Goal: Task Accomplishment & Management: Complete application form

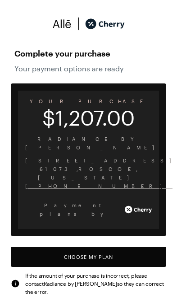
scroll to position [6, 0]
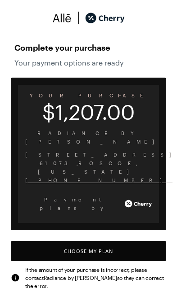
click at [49, 241] on button "Choose My Plan" at bounding box center [88, 251] width 155 height 20
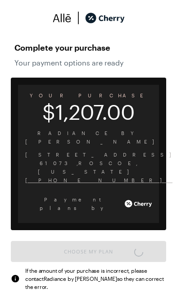
scroll to position [468, 0]
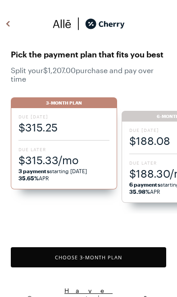
scroll to position [752, 0]
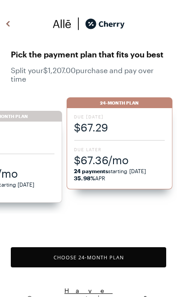
click at [90, 167] on span "$67.36/mo" at bounding box center [119, 160] width 91 height 15
click at [84, 160] on span "$67.36/mo" at bounding box center [119, 160] width 91 height 15
click at [48, 260] on button "Choose 24 -Month Plan" at bounding box center [88, 257] width 155 height 20
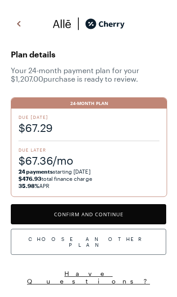
click at [37, 212] on button "Confirm and Continue" at bounding box center [88, 214] width 155 height 20
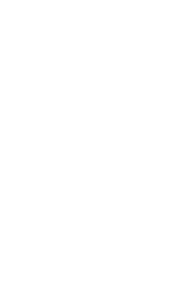
scroll to position [44, 0]
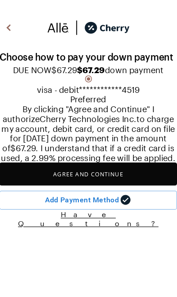
click at [120, 163] on button "Agree and Continue" at bounding box center [88, 152] width 155 height 20
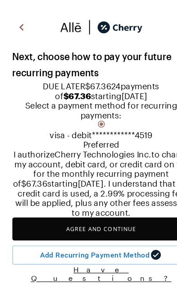
scroll to position [70, 0]
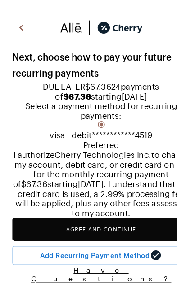
click at [127, 211] on button "Agree and Continue" at bounding box center [88, 201] width 155 height 20
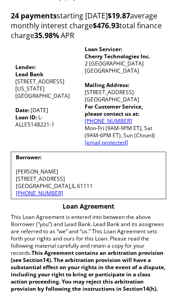
scroll to position [131, 0]
